Goal: Task Accomplishment & Management: Use online tool/utility

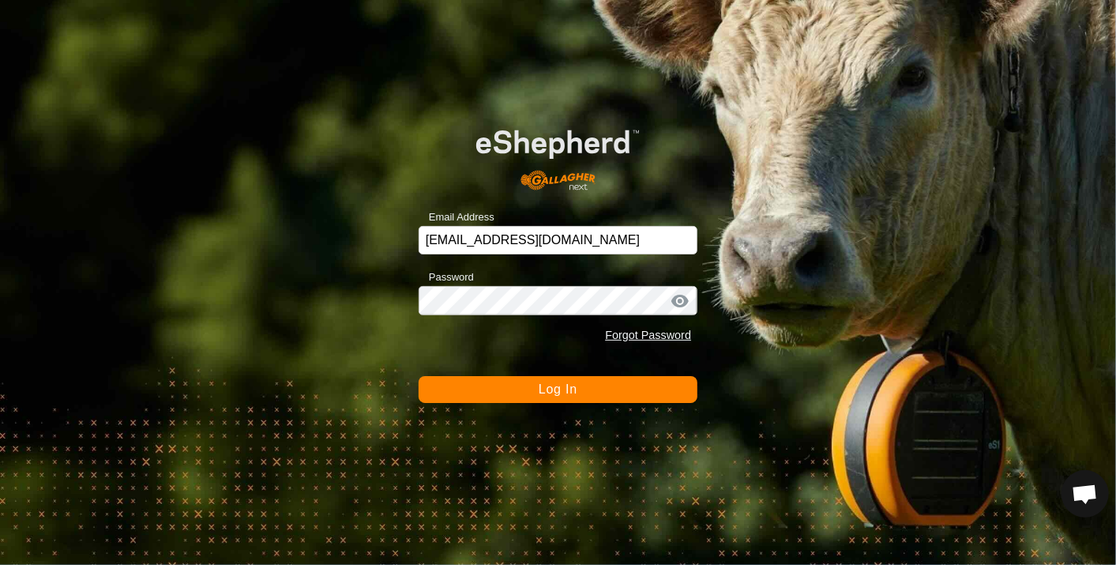
click at [543, 387] on span "Log In" at bounding box center [558, 388] width 39 height 13
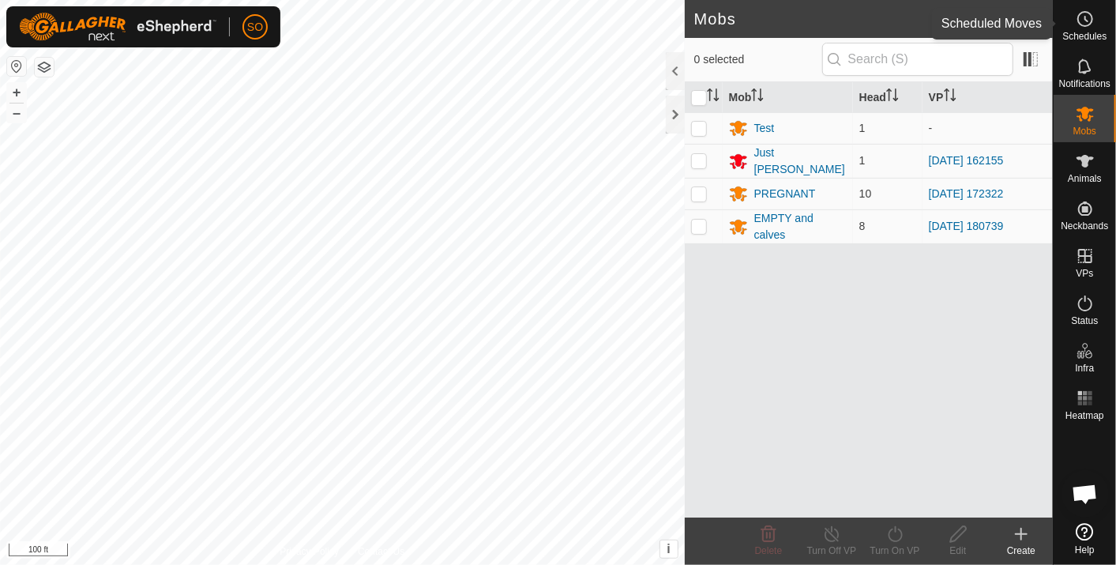
click at [1086, 17] on icon at bounding box center [1085, 18] width 19 height 19
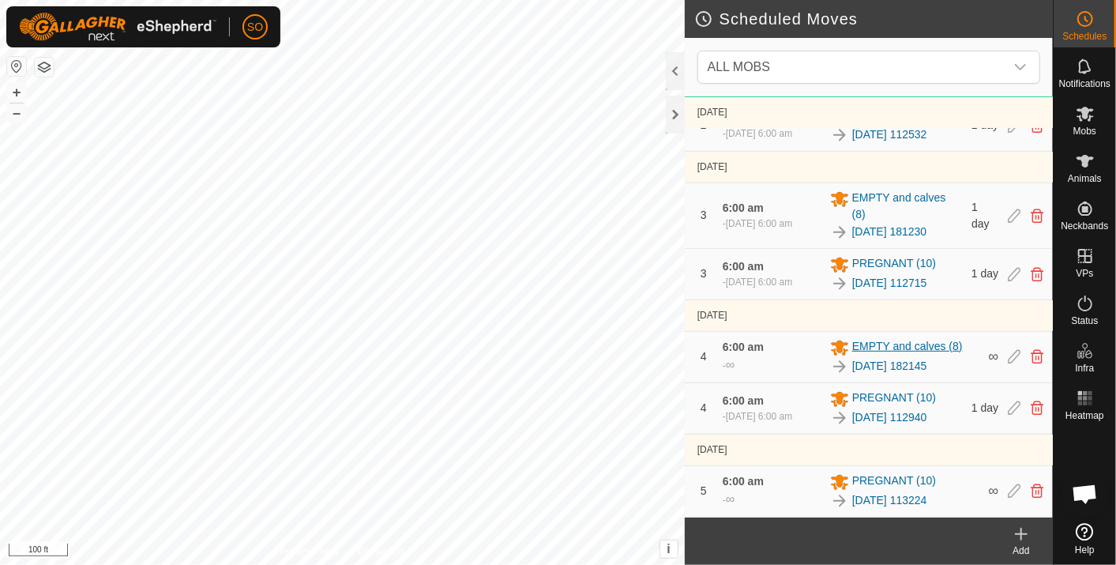
scroll to position [430, 0]
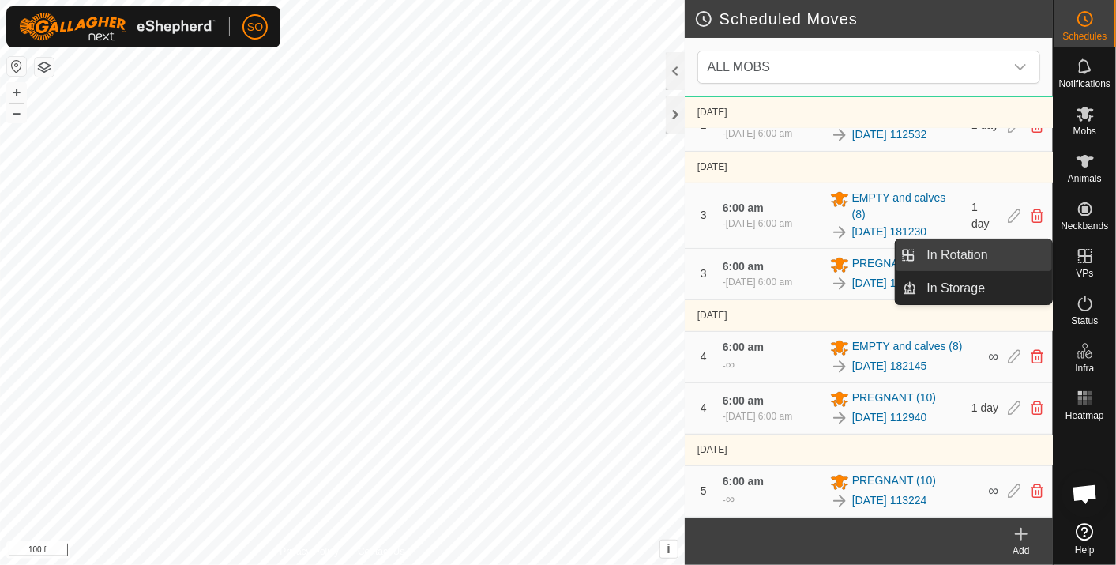
click at [991, 252] on link "In Rotation" at bounding box center [985, 255] width 135 height 32
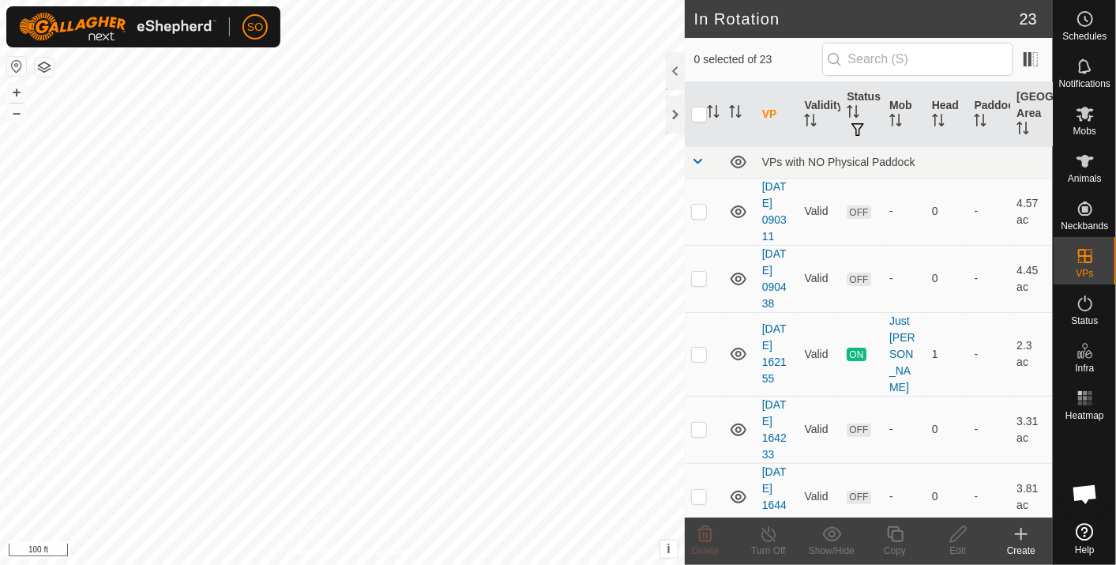
click at [1022, 528] on icon at bounding box center [1021, 533] width 19 height 19
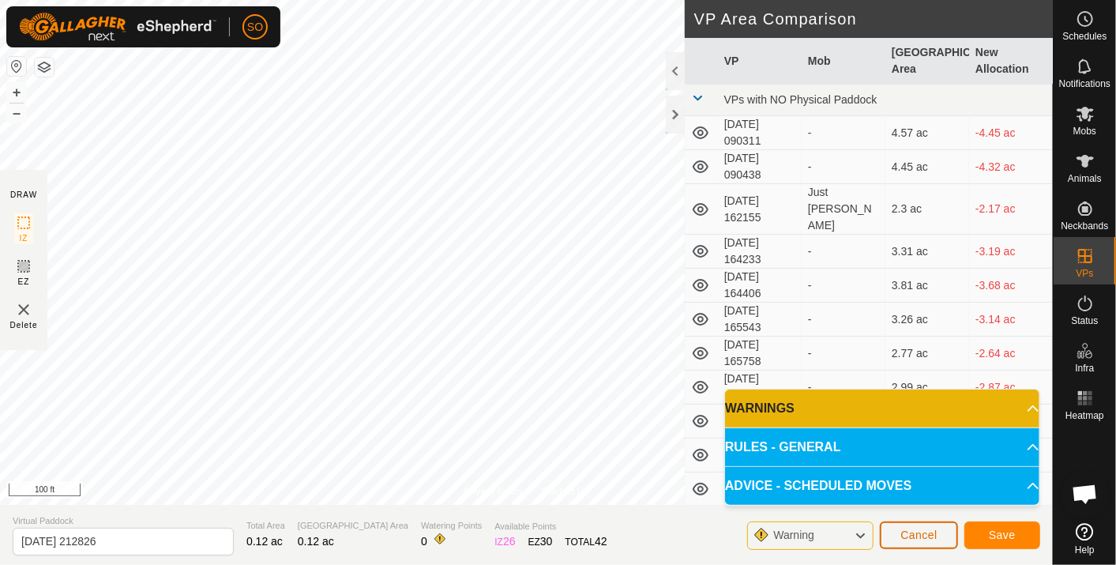
click at [911, 532] on span "Cancel" at bounding box center [918, 534] width 37 height 13
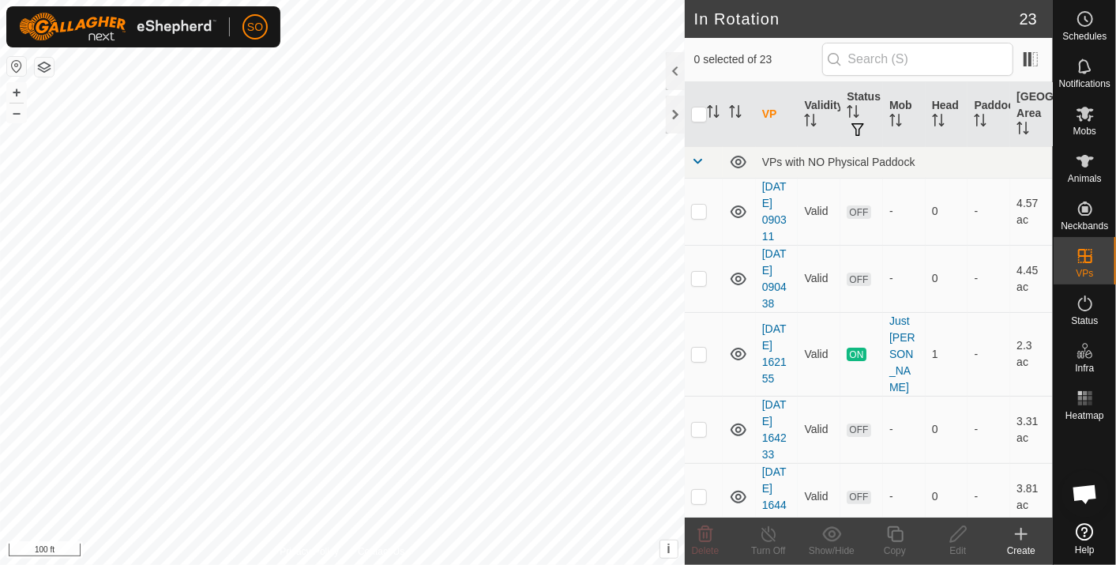
click at [1021, 530] on icon at bounding box center [1021, 533] width 0 height 11
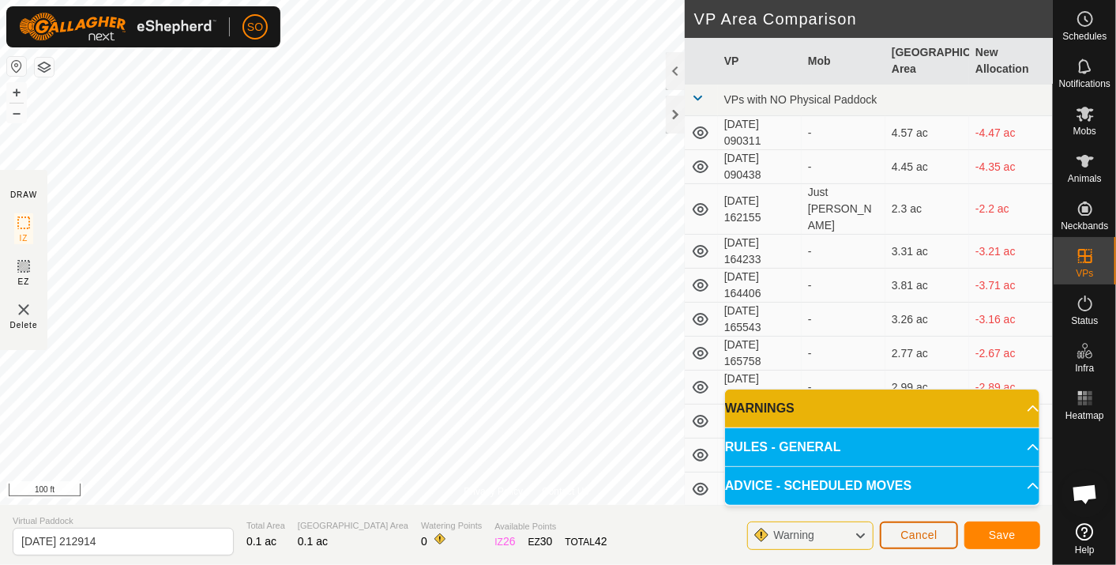
click at [922, 531] on span "Cancel" at bounding box center [918, 534] width 37 height 13
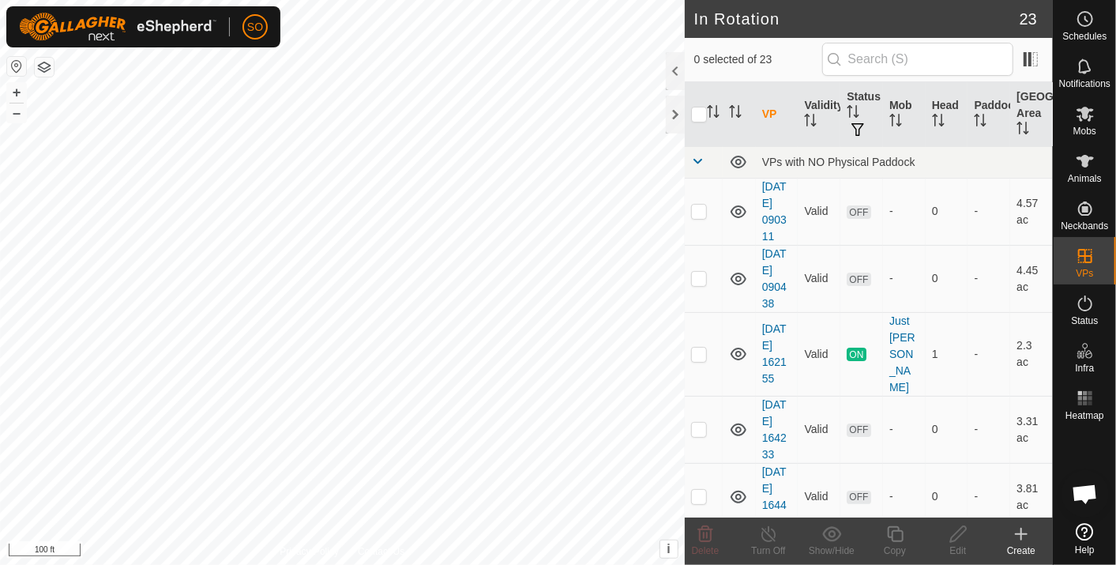
click at [1021, 527] on icon at bounding box center [1021, 533] width 19 height 19
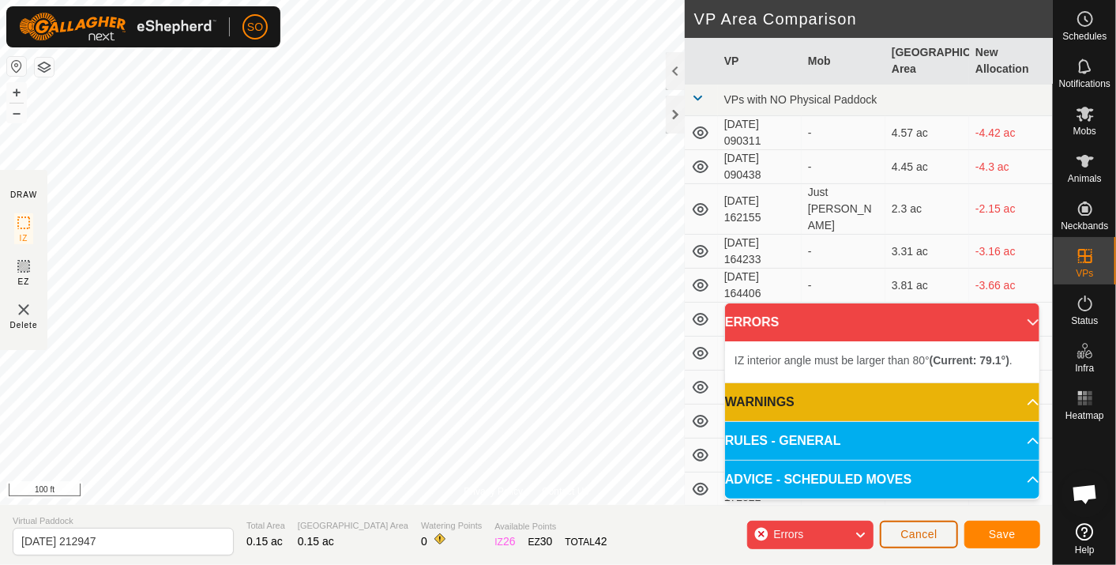
click at [921, 532] on span "Cancel" at bounding box center [918, 533] width 37 height 13
